Goal: Task Accomplishment & Management: Manage account settings

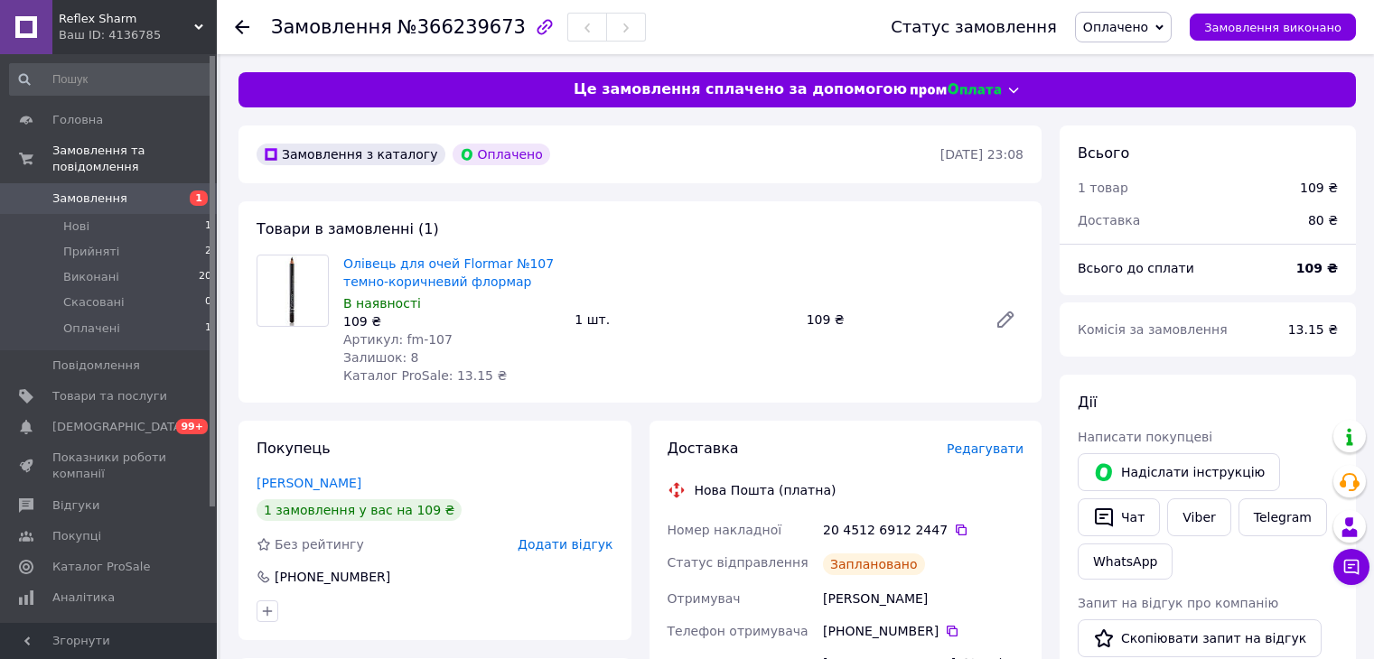
scroll to position [361, 0]
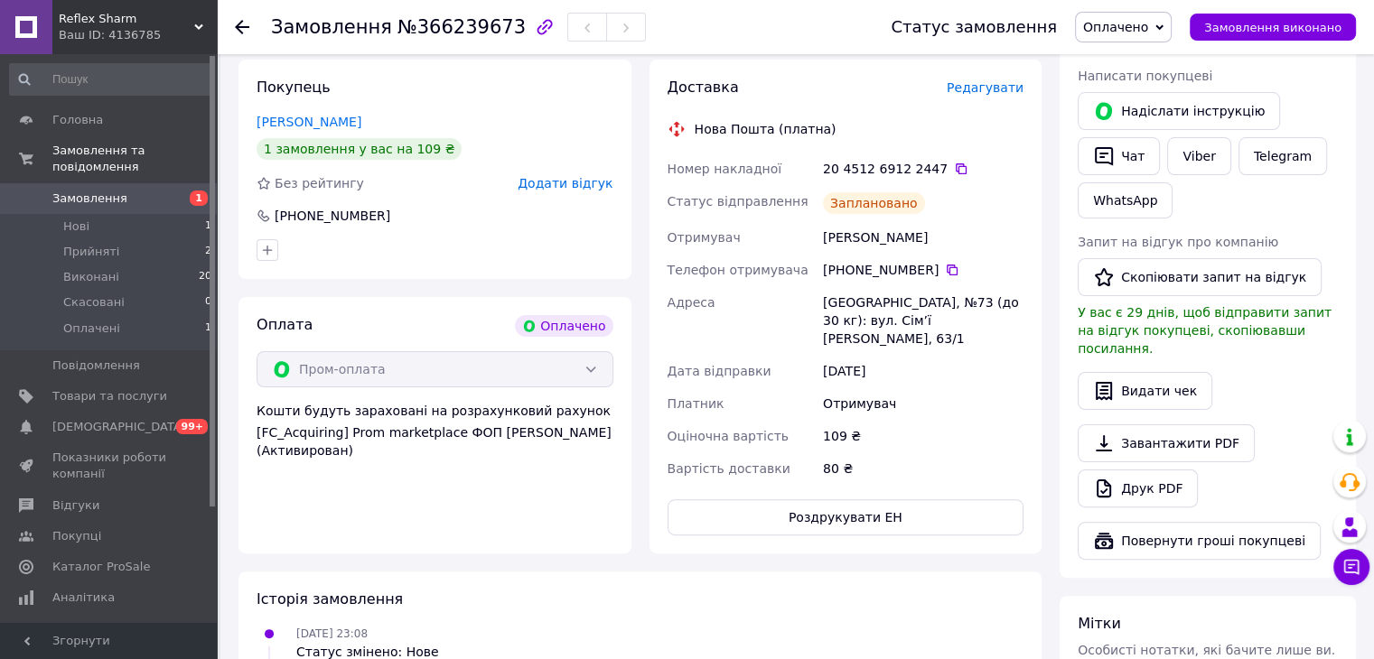
click at [241, 26] on use at bounding box center [242, 27] width 14 height 14
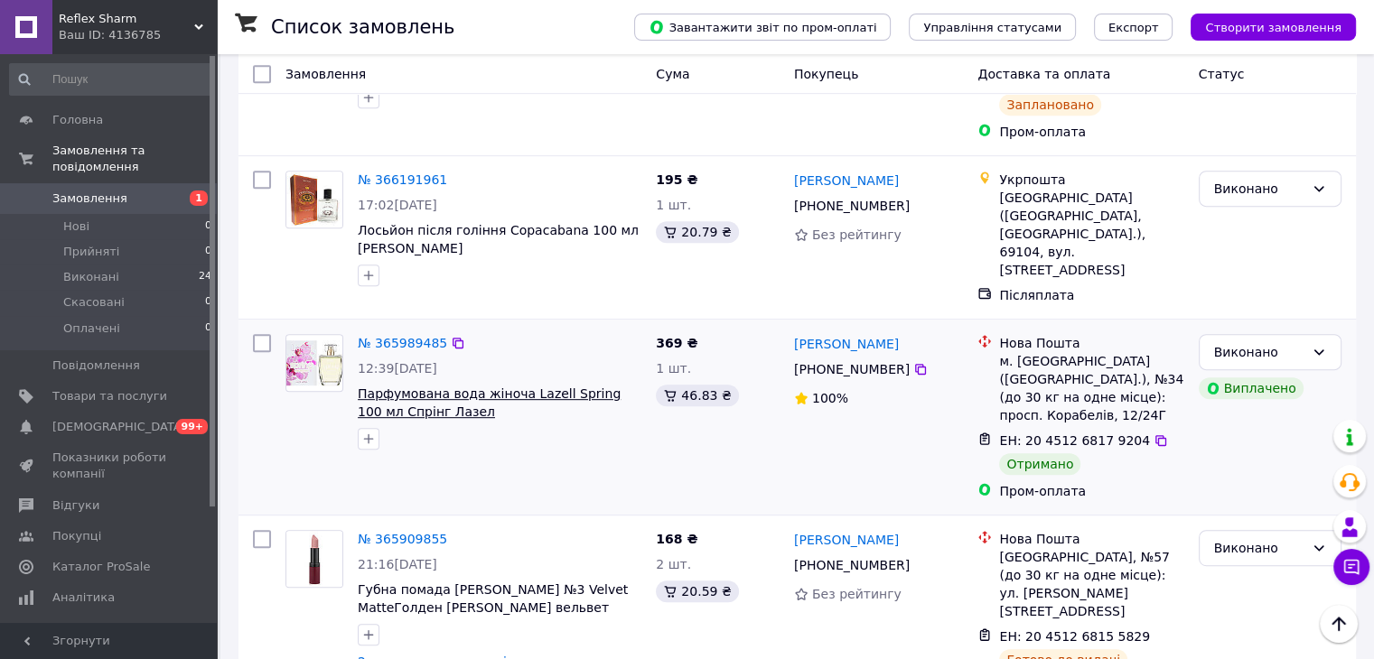
scroll to position [1084, 0]
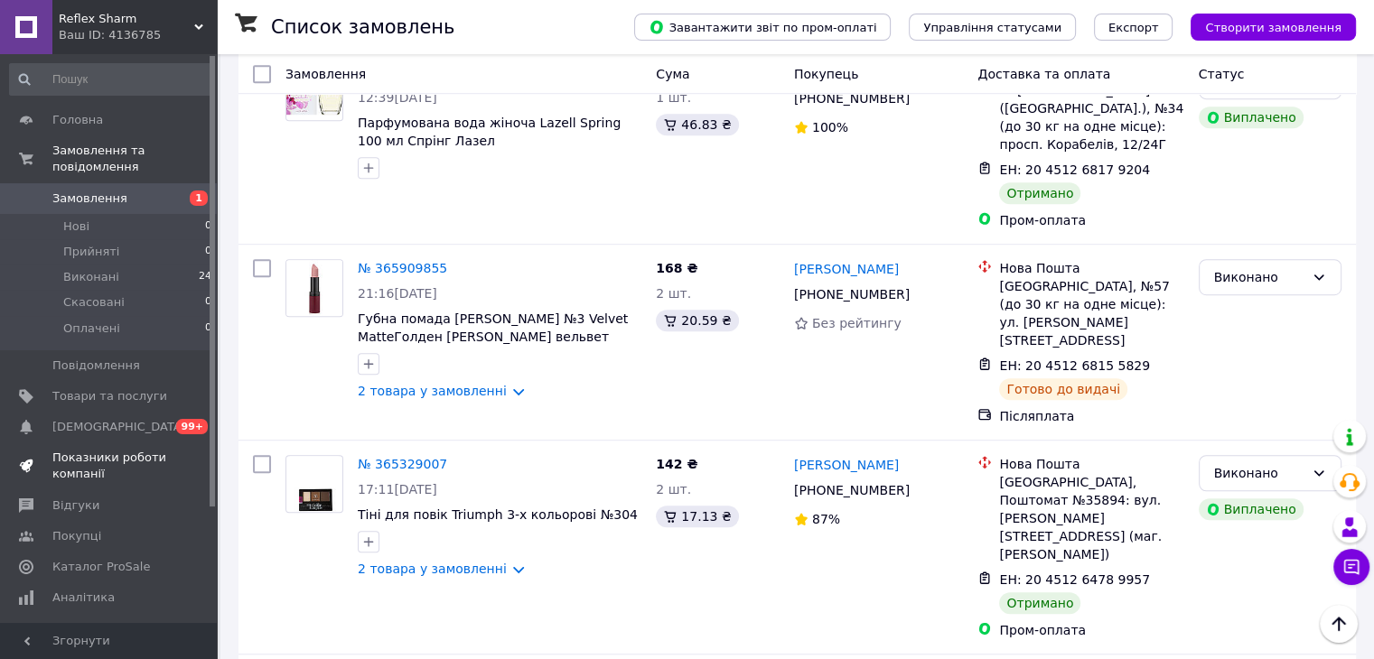
click at [92, 450] on span "Показники роботи компанії" at bounding box center [109, 466] width 115 height 33
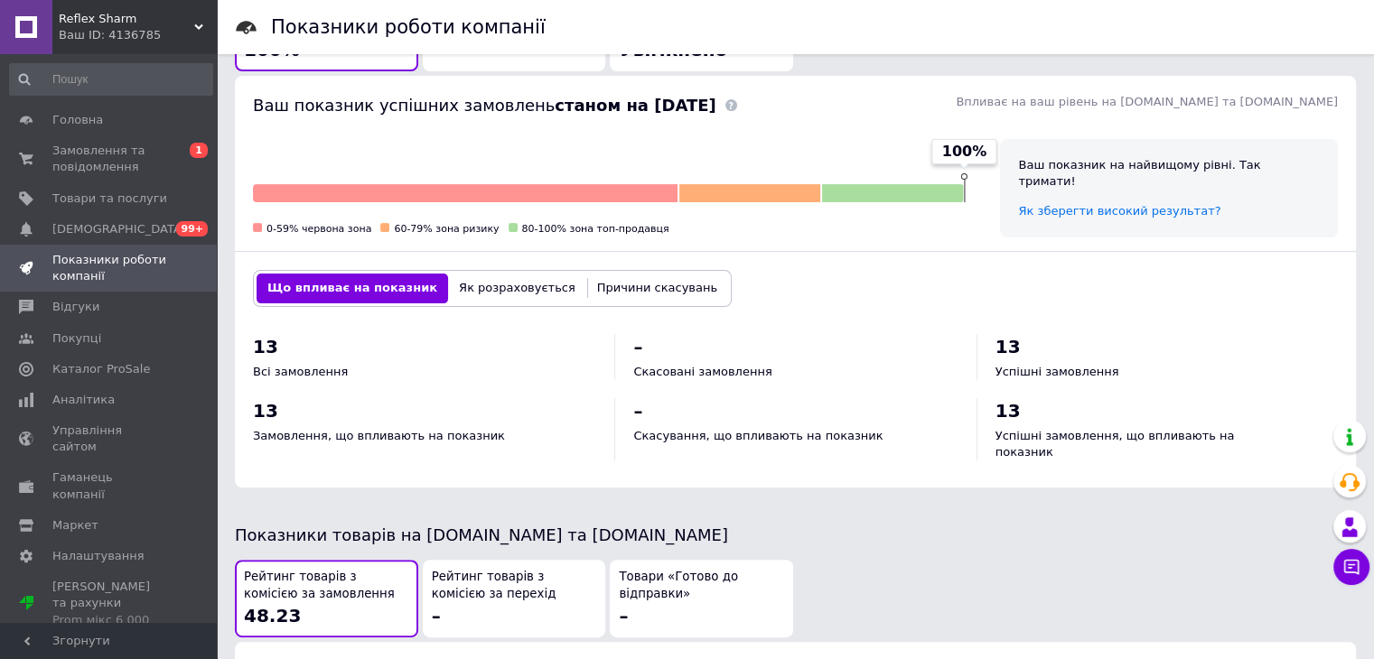
scroll to position [723, 0]
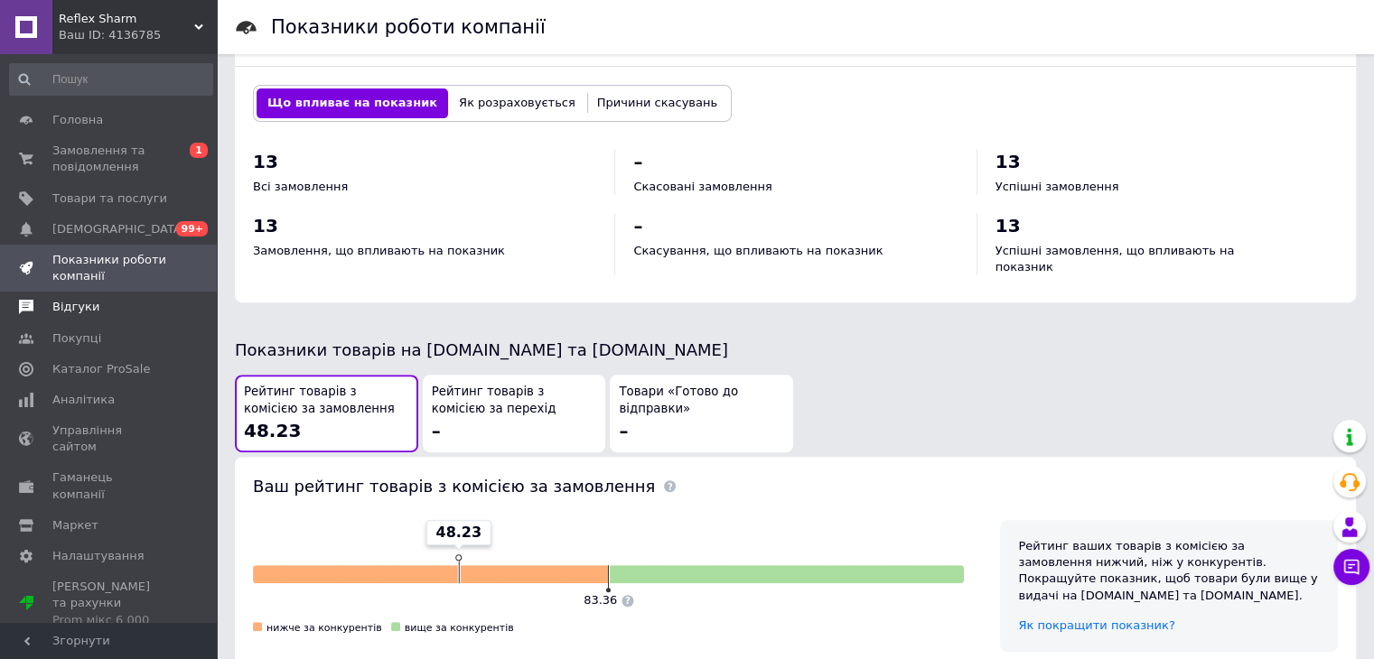
click at [50, 303] on span at bounding box center [26, 307] width 52 height 16
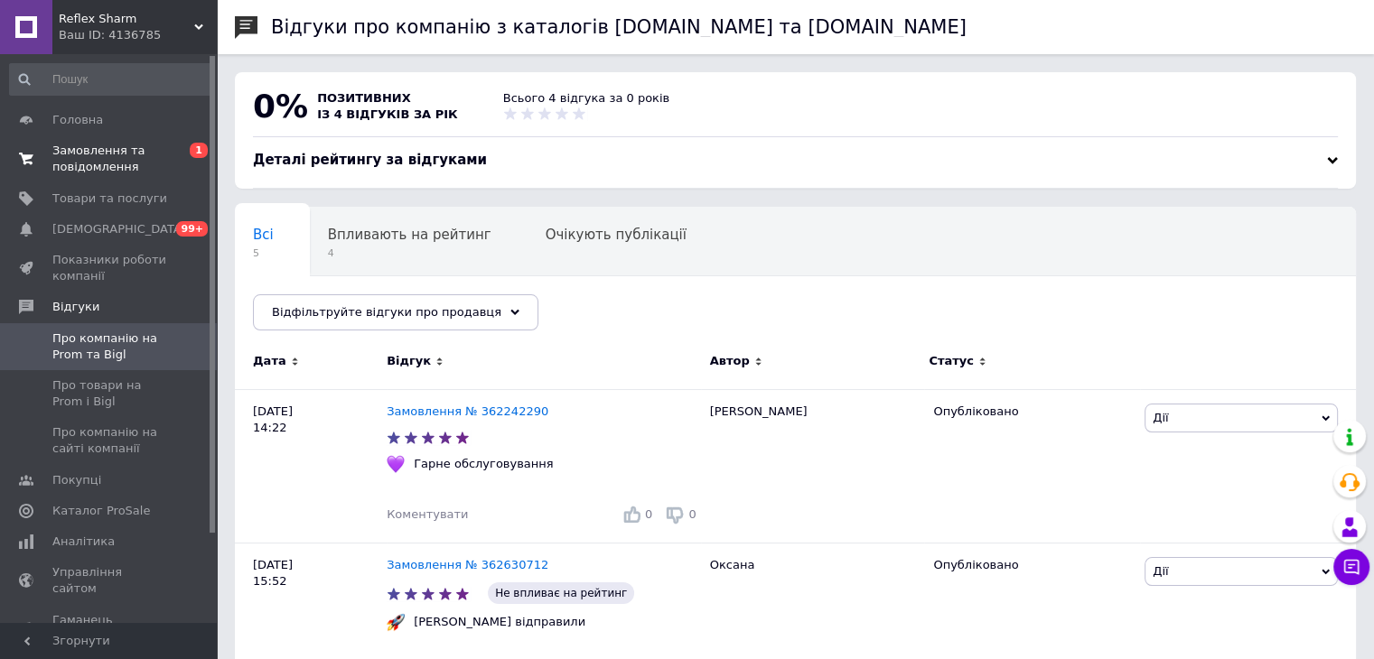
click at [98, 153] on span "Замовлення та повідомлення" at bounding box center [109, 159] width 115 height 33
